Goal: Information Seeking & Learning: Understand process/instructions

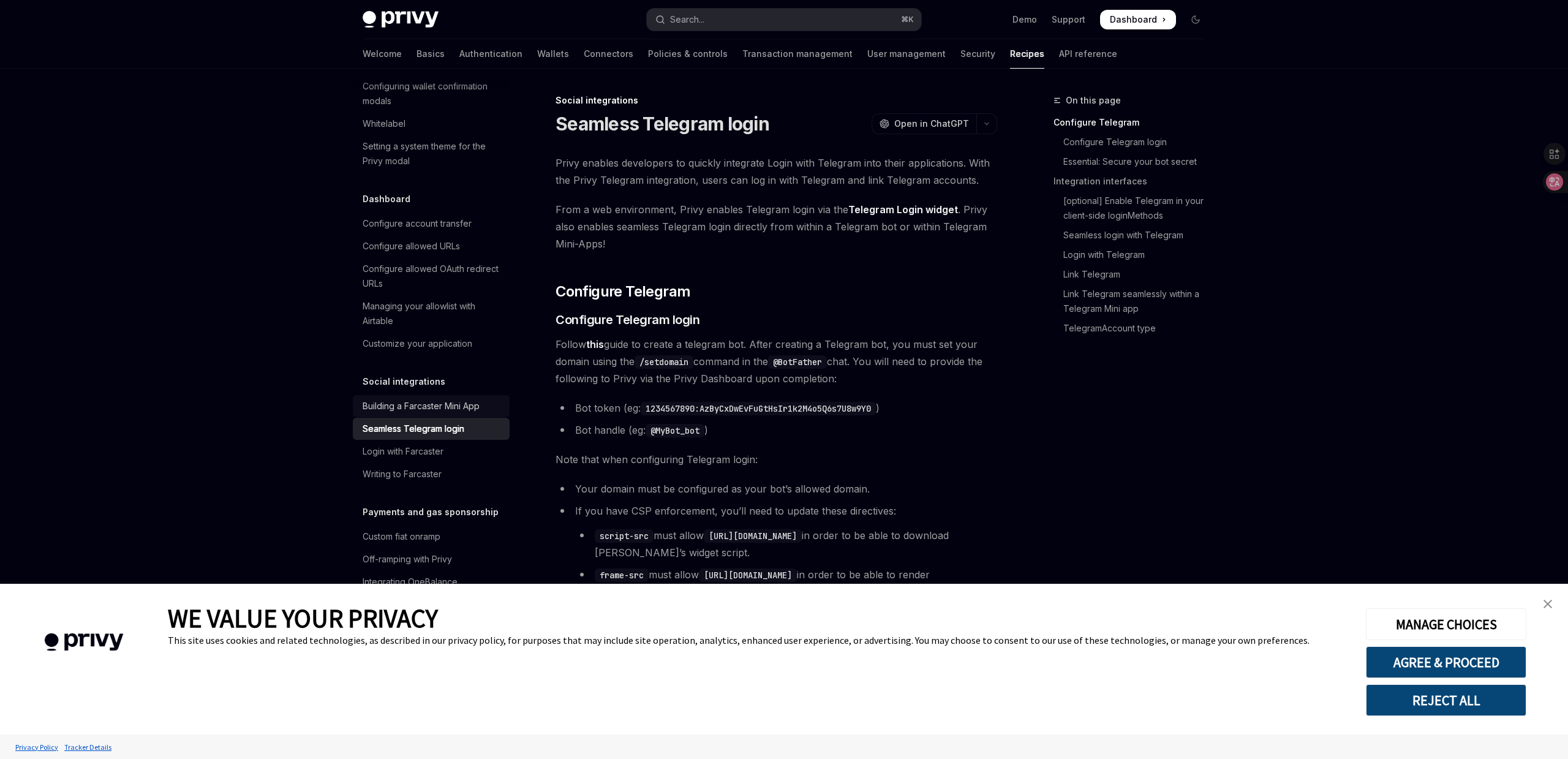
type textarea "*"
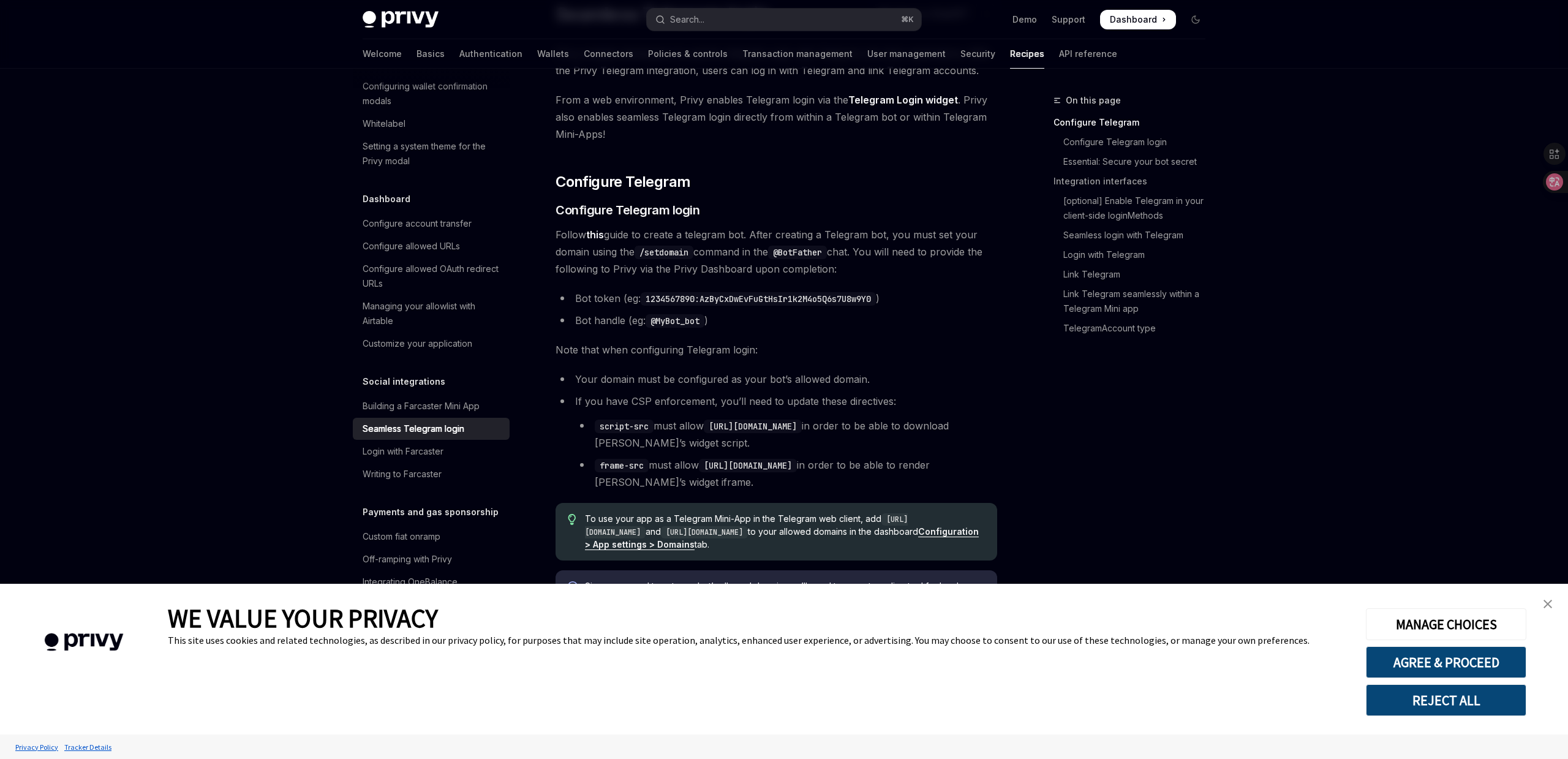
scroll to position [111, 0]
click at [1476, 656] on button "AGREE & PROCEED" at bounding box center [1445, 662] width 160 height 32
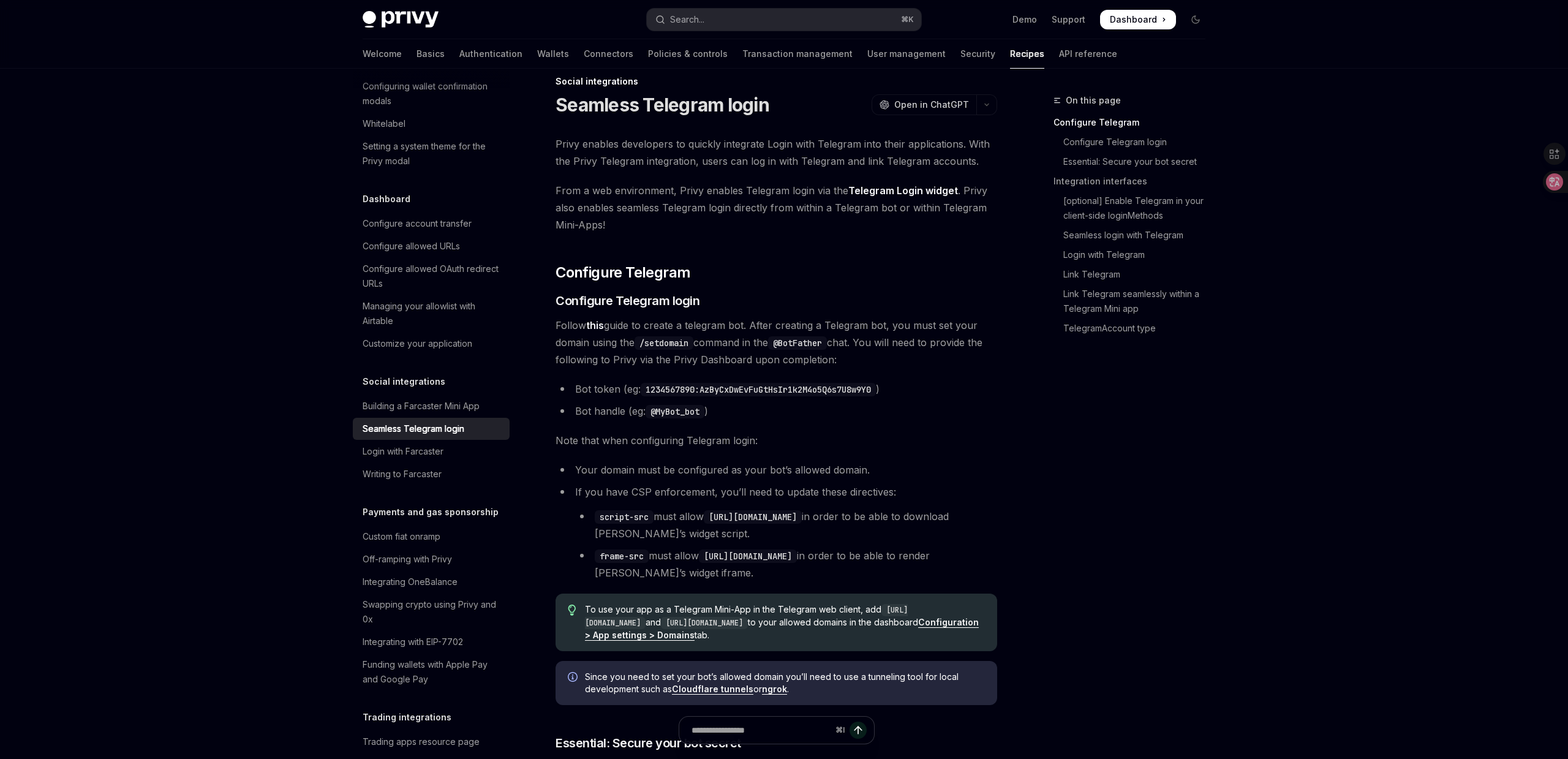
scroll to position [18, 0]
click at [1158, 421] on div "On this page Configure Telegram Configure Telegram login Essential: Secure your…" at bounding box center [1122, 426] width 186 height 666
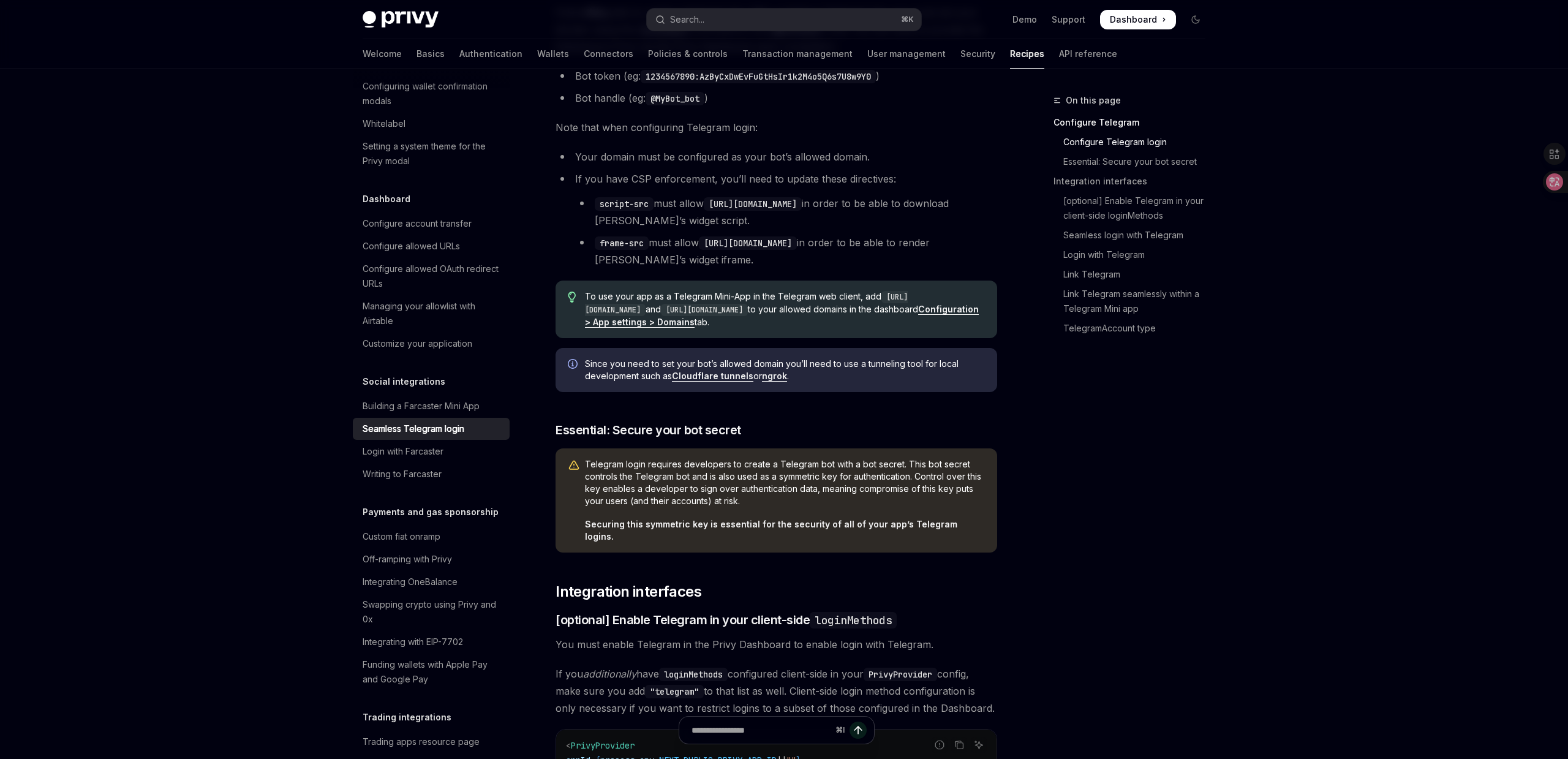
scroll to position [336, 0]
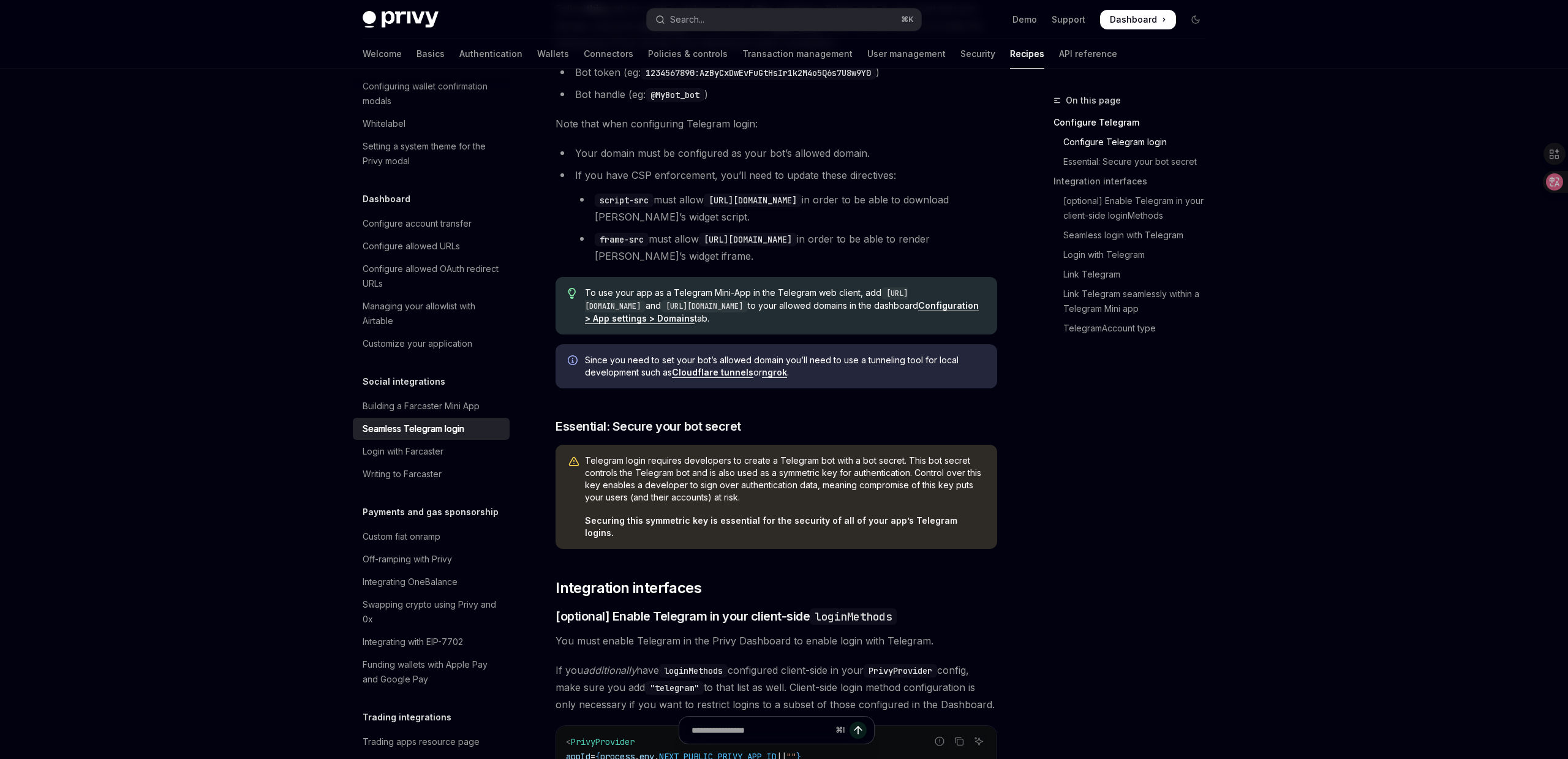
click at [764, 318] on link "Configuration > App settings > Domains" at bounding box center [782, 312] width 394 height 24
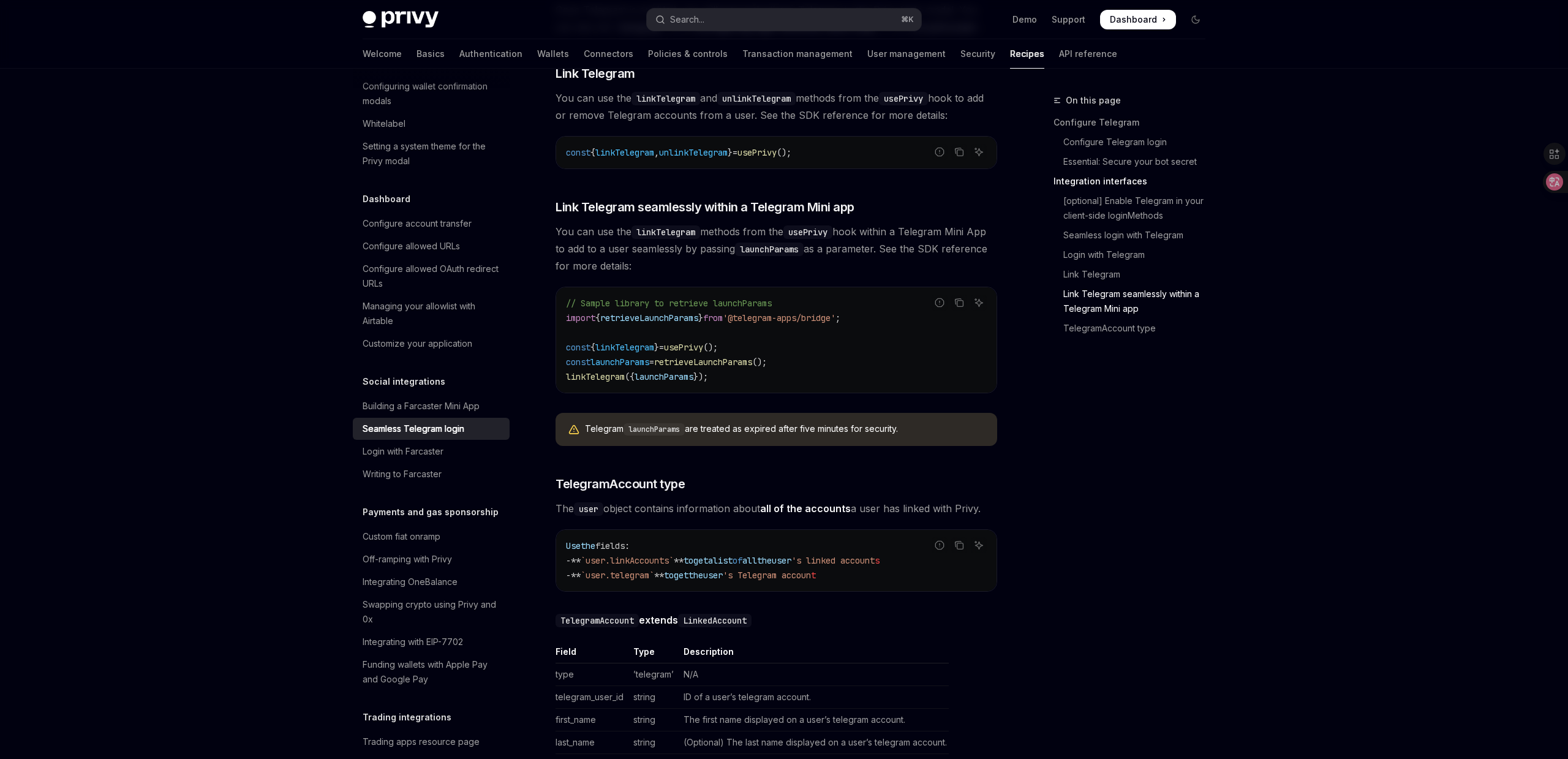
scroll to position [1986, 0]
